Goal: Find specific page/section

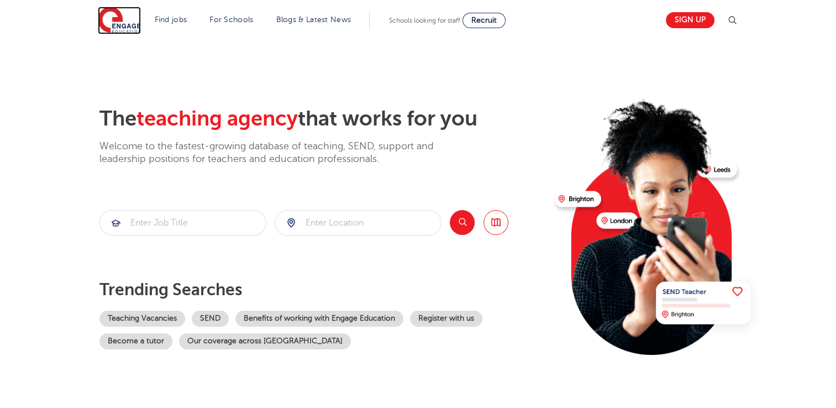
click at [119, 21] on img at bounding box center [119, 21] width 43 height 28
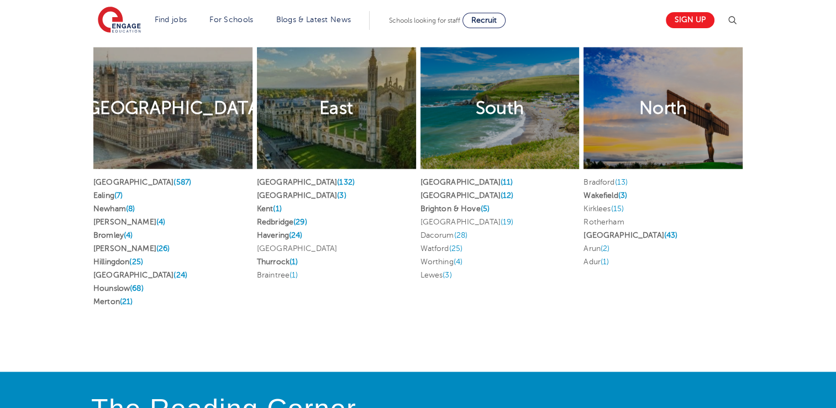
scroll to position [2167, 0]
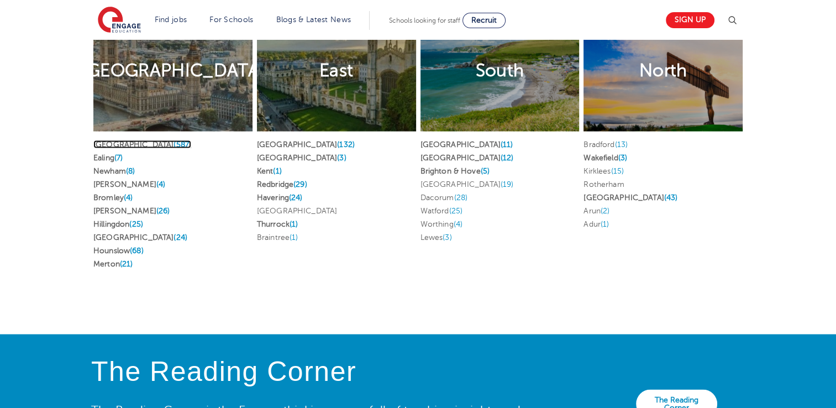
click at [108, 140] on link "London (587)" at bounding box center [142, 144] width 98 height 8
